Goal: Task Accomplishment & Management: Manage account settings

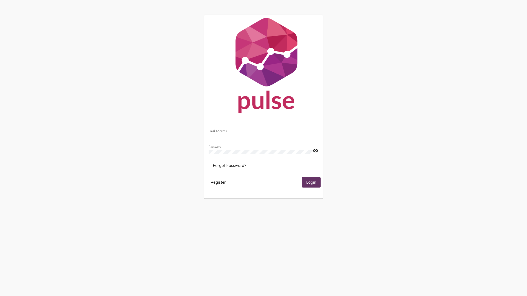
type input "[EMAIL_ADDRESS][DOMAIN_NAME]"
click at [312, 183] on span "Login" at bounding box center [312, 182] width 10 height 5
